Goal: Information Seeking & Learning: Learn about a topic

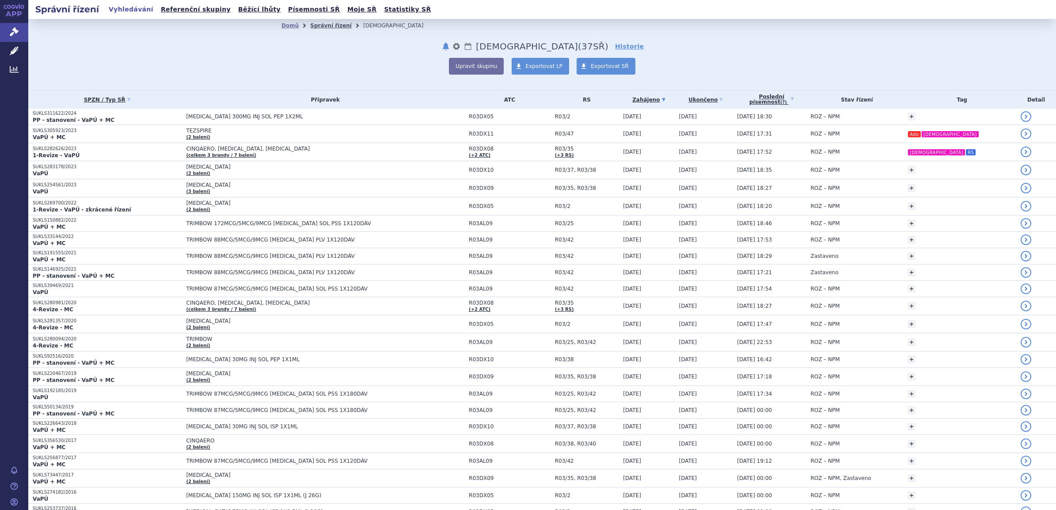
click at [318, 26] on link "Správní řízení" at bounding box center [331, 26] width 42 height 6
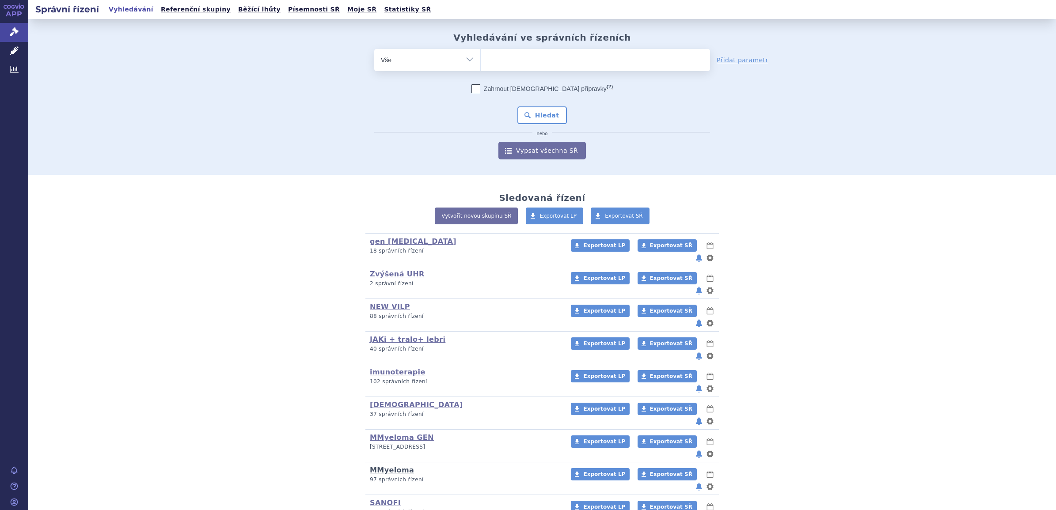
click at [383, 466] on link "MMyeloma" at bounding box center [392, 470] width 44 height 8
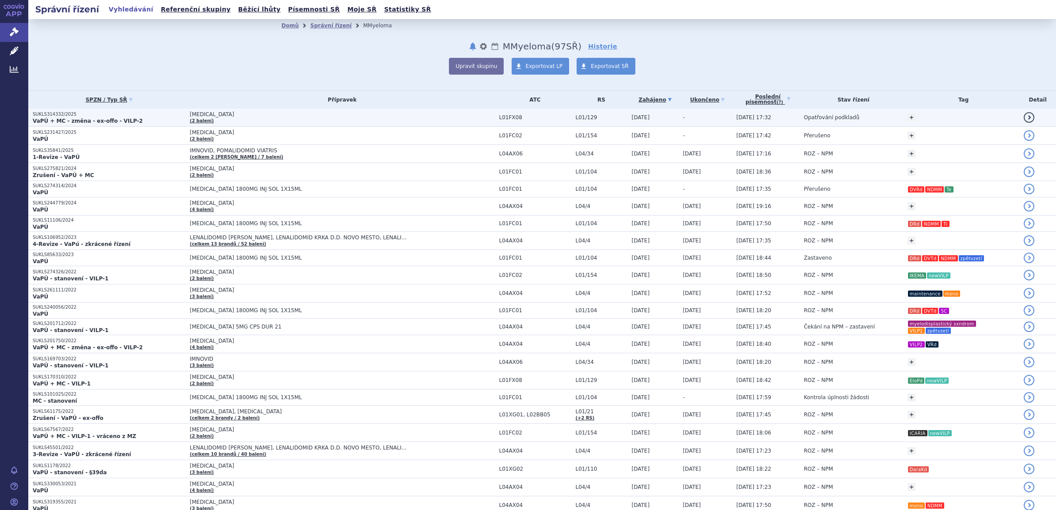
click at [190, 111] on span "[MEDICAL_DATA]" at bounding box center [300, 114] width 221 height 6
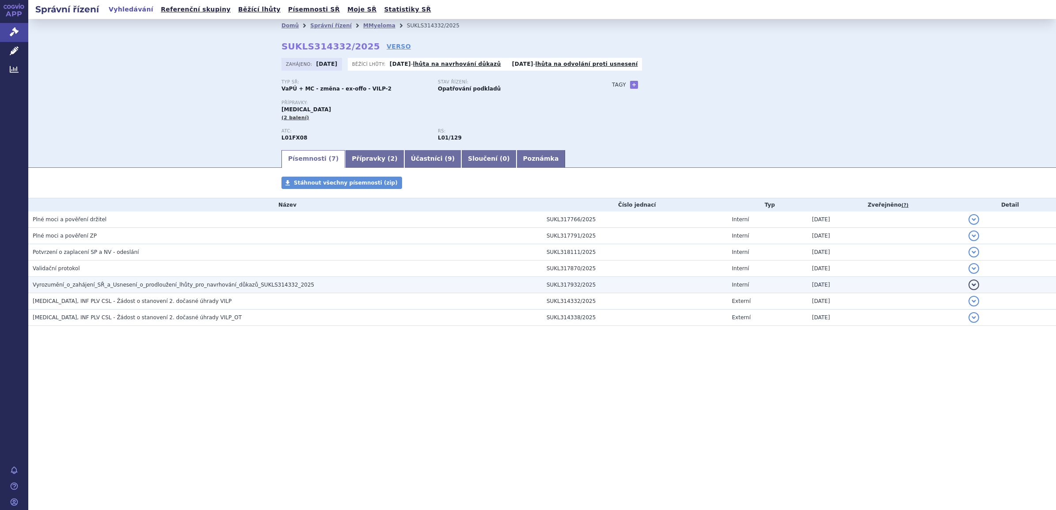
click at [84, 284] on span "Vyrozumění_o_zahájení_SŘ_a_Usnesení_o_prodloužení_lhůty_pro_navrhování_důkazů_S…" at bounding box center [173, 285] width 281 height 6
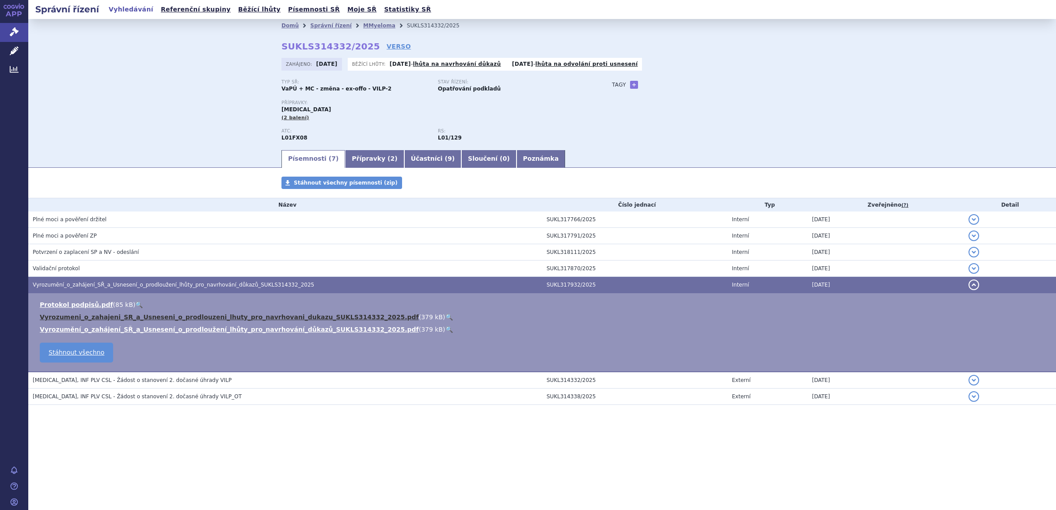
click at [87, 317] on link "Vyrozumeni_o_zahajeni_SR_a_Usneseni_o_prodlouzeni_lhuty_pro_navrhovani_dukazu_S…" at bounding box center [229, 317] width 379 height 7
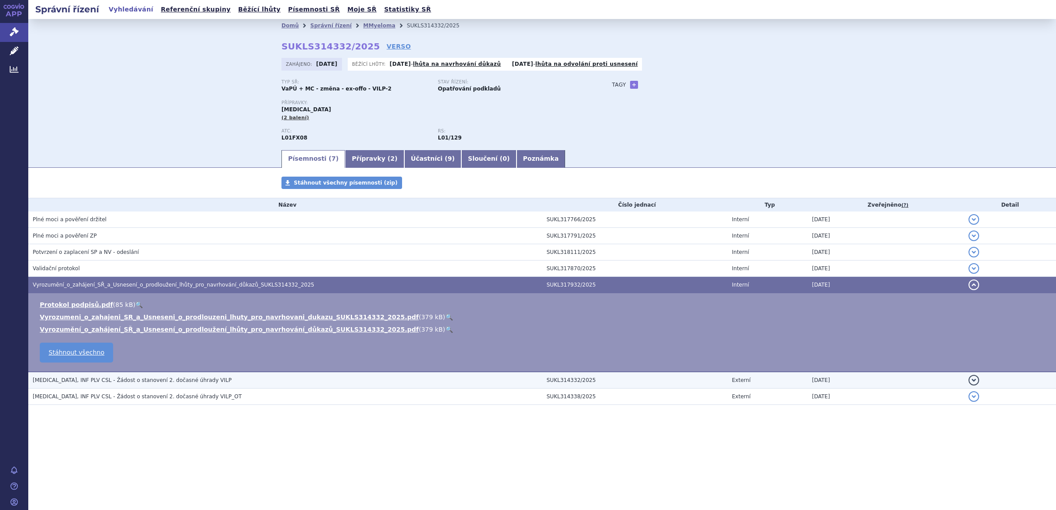
click at [76, 379] on span "EMPLICITI, INF PLV CSL - Žádost o stanovení 2. dočasné úhrady VILP" at bounding box center [132, 380] width 199 height 6
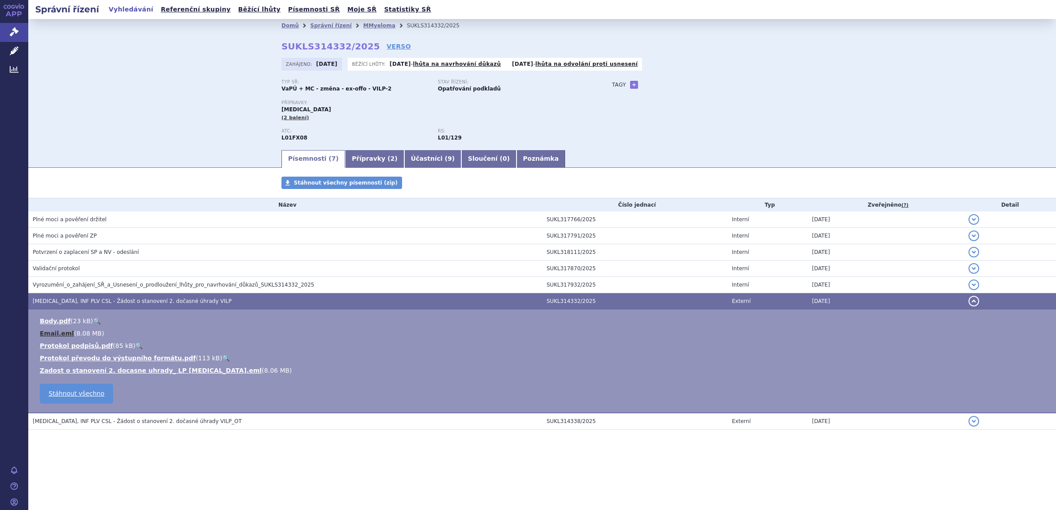
click at [48, 334] on link "Email.eml" at bounding box center [57, 333] width 34 height 7
